Goal: Transaction & Acquisition: Purchase product/service

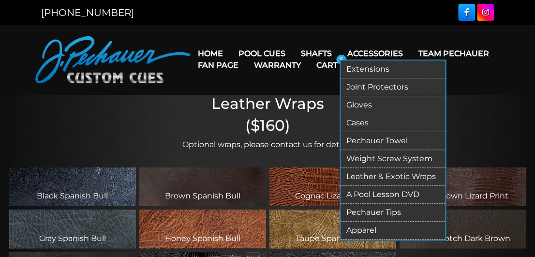
click at [371, 124] on link "Cases" at bounding box center [392, 123] width 104 height 18
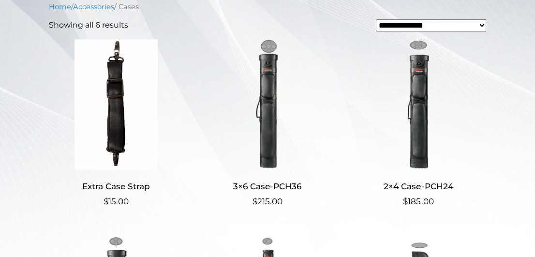
scroll to position [287, 0]
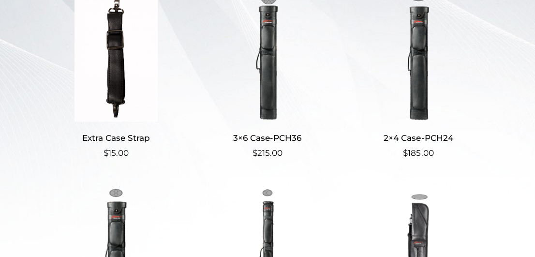
click at [266, 137] on h2 "3×6 Case-PCH36" at bounding box center [267, 138] width 134 height 18
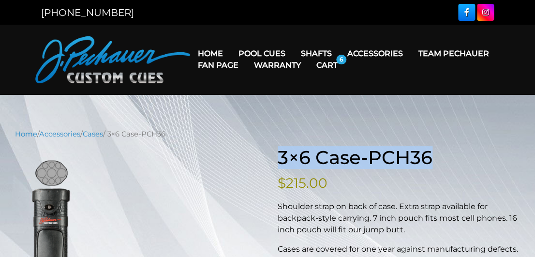
drag, startPoint x: 281, startPoint y: 157, endPoint x: 437, endPoint y: 158, distance: 155.6
click at [437, 158] on h1 "3×6 Case-PCH36" at bounding box center [398, 157] width 242 height 22
copy h1 "3×6 Case-PCH36"
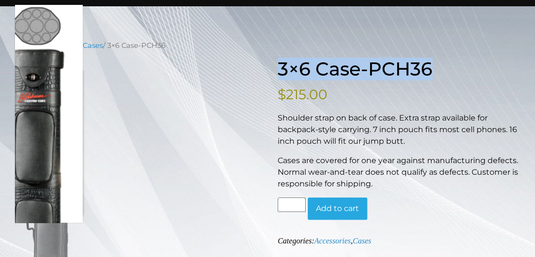
scroll to position [115, 0]
